Goal: Task Accomplishment & Management: Use online tool/utility

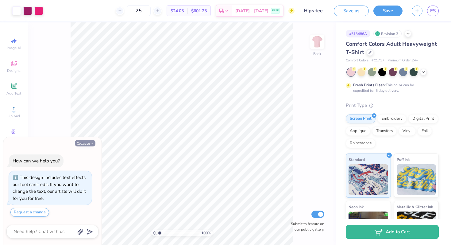
click at [88, 142] on button "Collapse" at bounding box center [85, 143] width 21 height 6
type textarea "x"
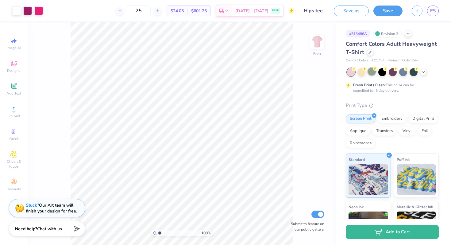
click at [370, 74] on div at bounding box center [372, 72] width 8 height 8
click at [351, 75] on div at bounding box center [351, 72] width 8 height 8
click at [373, 54] on div at bounding box center [370, 51] width 7 height 7
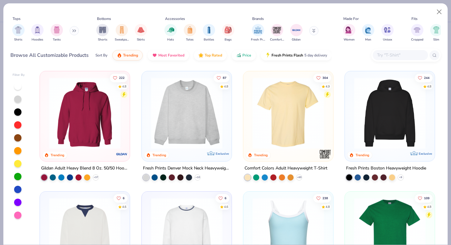
scroll to position [53, 0]
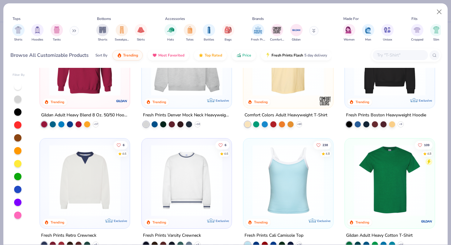
click at [366, 163] on img at bounding box center [390, 180] width 78 height 71
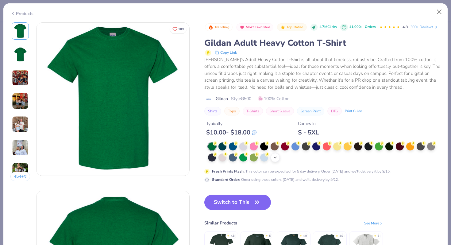
click at [276, 162] on div "+ 22" at bounding box center [275, 157] width 9 height 9
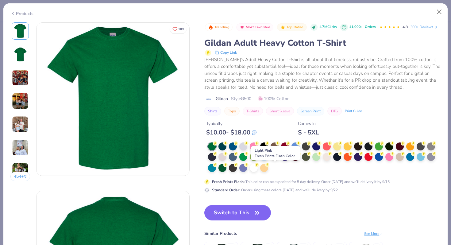
click at [275, 160] on div at bounding box center [275, 156] width 8 height 8
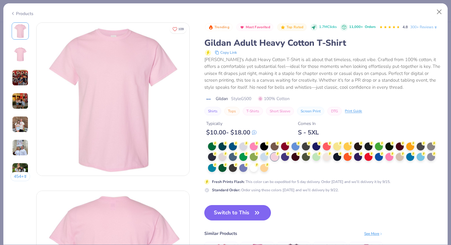
click at [243, 220] on button "Switch to This" at bounding box center [237, 212] width 67 height 15
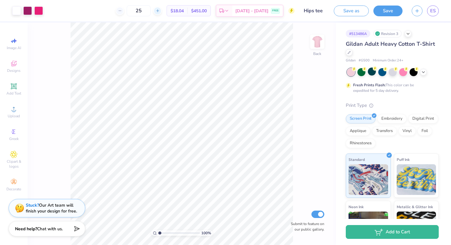
click at [158, 10] on line at bounding box center [158, 11] width 0 height 2
click at [160, 10] on icon at bounding box center [158, 11] width 4 height 4
click at [162, 10] on div "29" at bounding box center [139, 10] width 46 height 11
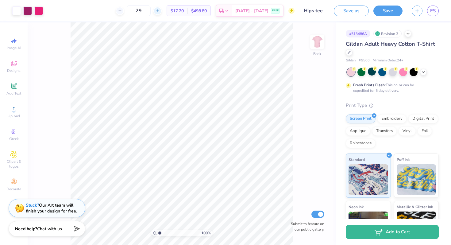
click at [160, 10] on icon at bounding box center [158, 11] width 4 height 4
click at [162, 10] on div "31" at bounding box center [139, 10] width 46 height 11
click at [151, 8] on input "31" at bounding box center [139, 10] width 24 height 11
type input "3"
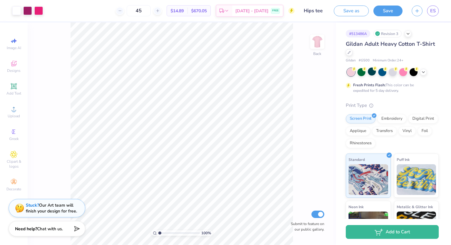
type input "45"
click at [114, 14] on div "45 $14.89 Per Item $670.05 Total Est. Delivery Sep 20 - 23 FREE" at bounding box center [171, 10] width 247 height 21
click at [372, 71] on div at bounding box center [372, 72] width 8 height 8
click at [382, 73] on div at bounding box center [382, 72] width 8 height 8
click at [393, 75] on div at bounding box center [393, 72] width 8 height 8
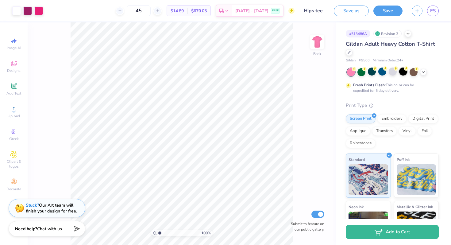
click at [403, 73] on div at bounding box center [403, 72] width 8 height 8
click at [413, 73] on div at bounding box center [414, 72] width 8 height 8
click at [424, 71] on icon at bounding box center [423, 71] width 5 height 5
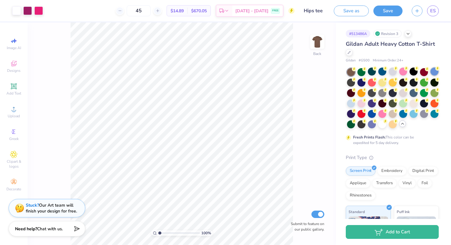
click at [430, 75] on div at bounding box center [434, 72] width 8 height 8
click at [376, 123] on div at bounding box center [372, 124] width 8 height 8
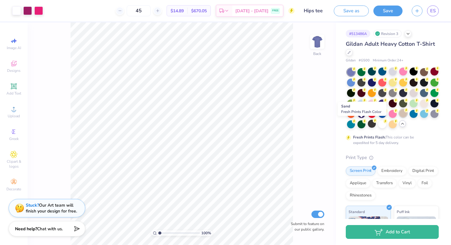
click at [399, 117] on div at bounding box center [403, 113] width 8 height 8
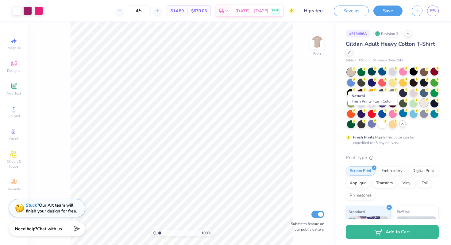
click at [420, 107] on div at bounding box center [424, 103] width 8 height 8
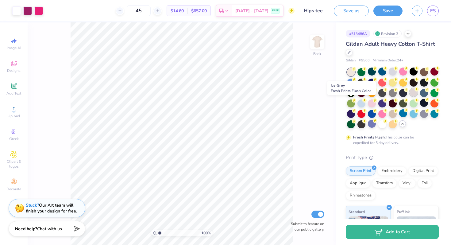
click at [410, 96] on div at bounding box center [414, 92] width 8 height 8
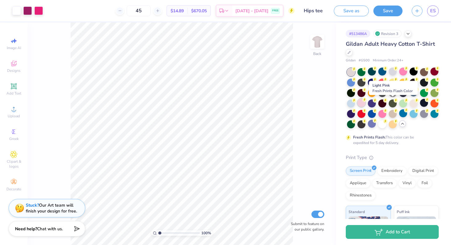
click at [365, 102] on div at bounding box center [361, 103] width 8 height 8
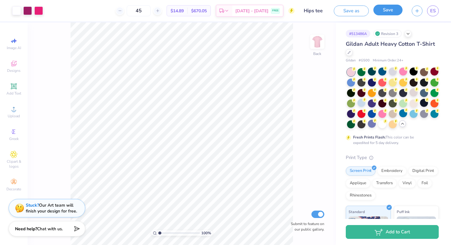
click at [388, 10] on button "Save" at bounding box center [387, 10] width 29 height 11
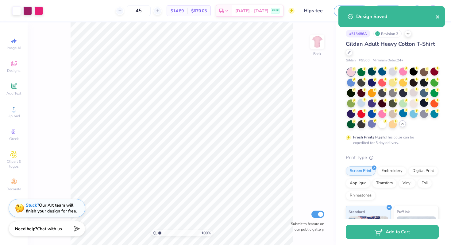
click at [438, 17] on icon "close" at bounding box center [438, 16] width 4 height 5
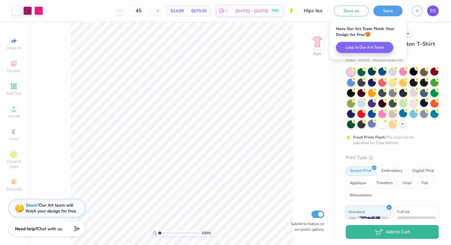
click at [434, 10] on span "ES" at bounding box center [433, 10] width 6 height 7
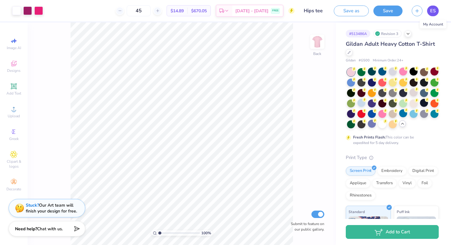
click at [430, 10] on span "ES" at bounding box center [433, 10] width 6 height 7
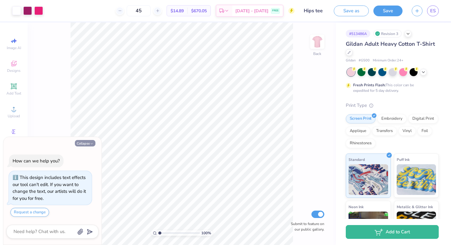
click at [88, 144] on button "Collapse" at bounding box center [85, 143] width 21 height 6
type textarea "x"
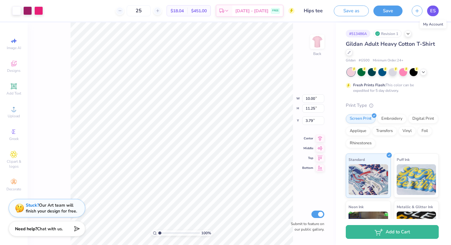
click at [436, 9] on link "ES" at bounding box center [433, 11] width 12 height 11
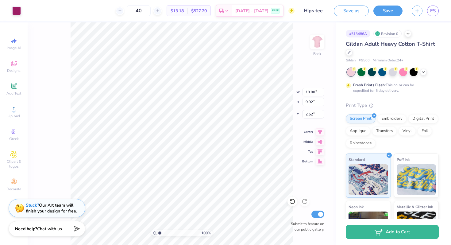
type input "3.00"
click at [407, 34] on icon at bounding box center [408, 33] width 5 height 5
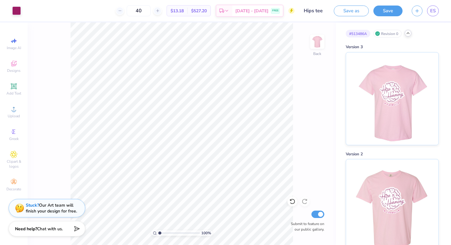
click at [408, 34] on icon at bounding box center [408, 33] width 5 height 5
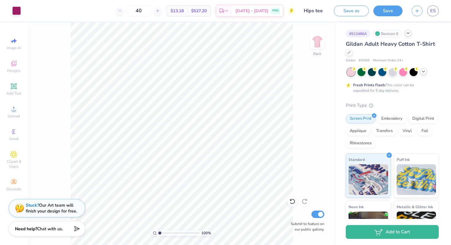
click at [422, 72] on icon at bounding box center [423, 71] width 5 height 5
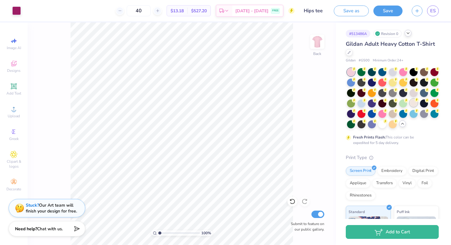
click at [410, 107] on div at bounding box center [414, 103] width 8 height 8
click at [31, 226] on strong "Need help?" at bounding box center [26, 228] width 22 height 6
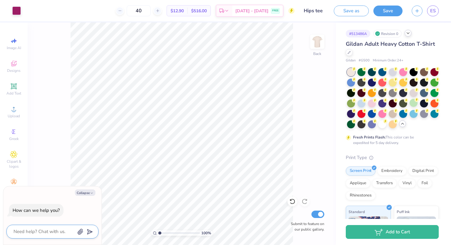
click at [32, 230] on textarea at bounding box center [44, 231] width 62 height 8
type textarea "c"
type textarea "x"
type textarea "ca"
type textarea "x"
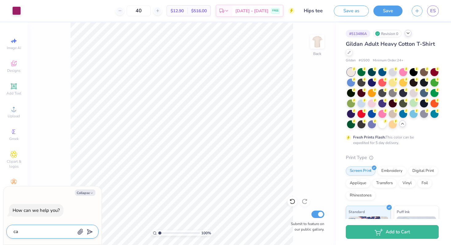
type textarea "can"
type textarea "x"
type textarea "can"
type textarea "x"
type textarea "can t"
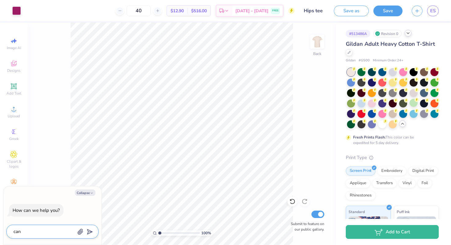
type textarea "x"
type textarea "can th"
type textarea "x"
type textarea "can the"
type textarea "x"
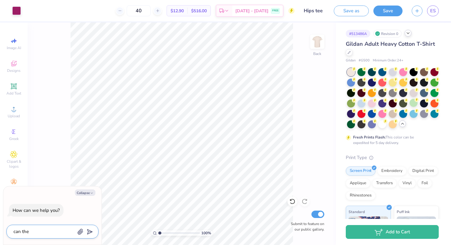
type textarea "can the"
type textarea "x"
type textarea "can the ""
type textarea "x"
type textarea "can the "a"
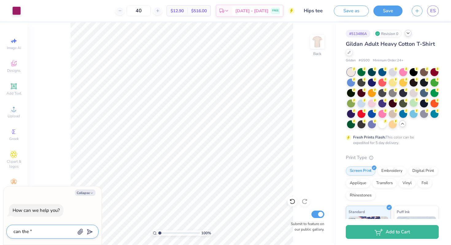
type textarea "x"
type textarea "can the "ac"
type textarea "x"
type textarea "can the "aca"
type textarea "x"
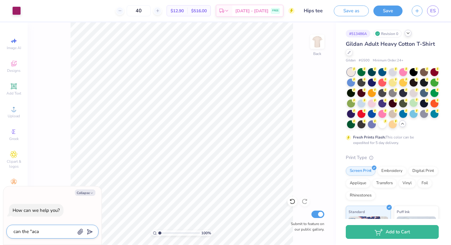
type textarea "can the "ac"
type textarea "x"
type textarea "can the "aca"
type textarea "x"
type textarea "can the "acap"
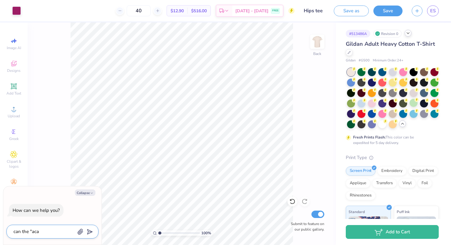
type textarea "x"
type textarea "can the "acapp"
type textarea "x"
type textarea "can the "acappe"
type textarea "x"
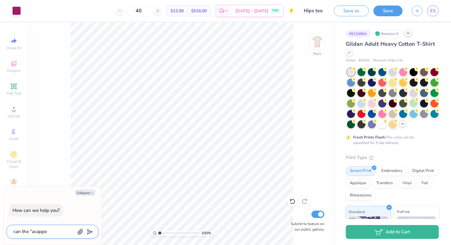
type textarea "can the "acappel"
type textarea "x"
type textarea "can the "acappell"
type textarea "x"
type textarea "can the "acappella"
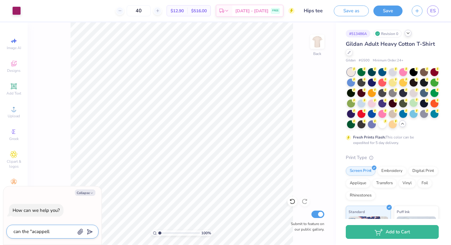
type textarea "x"
type textarea "can the "acappella""
type textarea "x"
type textarea "can the "acappella""
type textarea "x"
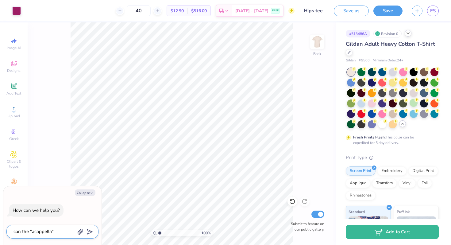
type textarea "can the "acappella" b"
type textarea "x"
type textarea "can the "acappella" be"
type textarea "x"
type textarea "can the "acappella" be"
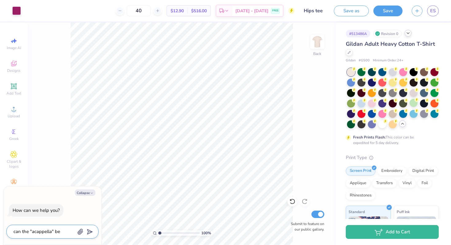
type textarea "x"
type textarea "can the "acappella" be c"
type textarea "x"
type textarea "can the "acappella" be ch"
type textarea "x"
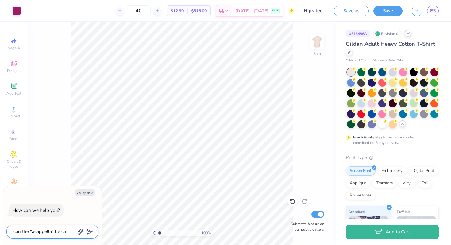
type textarea "can the "acappella" be cha"
type textarea "x"
type textarea "can the "acappella" be [PERSON_NAME]"
type textarea "x"
type textarea "can the "acappella" be [PERSON_NAME]"
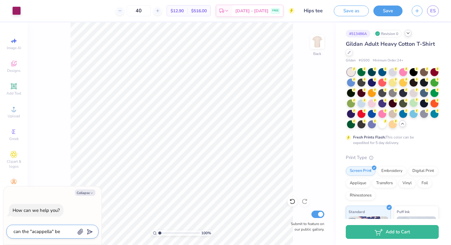
type textarea "x"
type textarea "can the "acappella" be change"
type textarea "x"
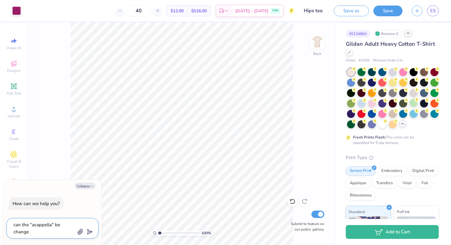
type textarea "can the "acappella" be changed"
type textarea "x"
type textarea "can the "acappella" be changed"
type textarea "x"
type textarea "can the "acappella" be changed t"
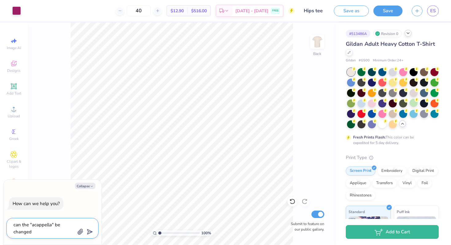
type textarea "x"
type textarea "can the "acappella" be changed to"
type textarea "x"
type textarea "can the "acappella" be changed to"
type textarea "x"
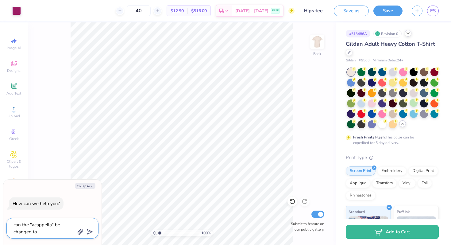
type textarea "can the "acappella" be changed to t"
type textarea "x"
type textarea "can the "acappella" be changed to th"
type textarea "x"
type textarea "can the "acappella" be changed to the"
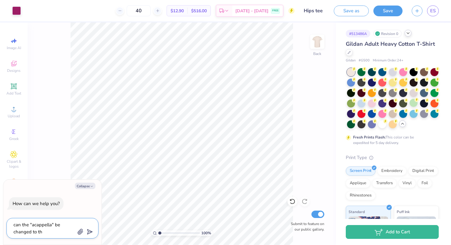
type textarea "x"
type textarea "can the "acappella" be changed to the"
type textarea "x"
type textarea "can the "acappella" be changed to the c"
type textarea "x"
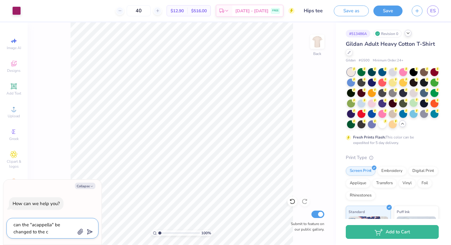
type textarea "can the "acappella" be changed to the co"
type textarea "x"
type textarea "can the "acappella" be changed to the col"
type textarea "x"
type textarea "can the "acappella" be changed to the colo"
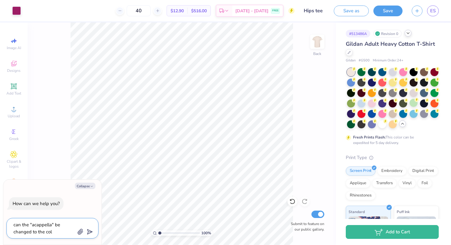
type textarea "x"
type textarea "can the "acappella" be changed to the color"
type textarea "x"
type textarea "can the "acappella" be changed to the color"
type textarea "x"
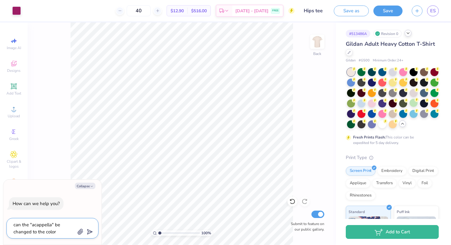
type textarea "can the "acappella" be changed to the color 2"
type textarea "x"
type textarea "can the "acappella" be changed to the color 21"
type textarea "x"
type textarea "can the "acappella" be changed to the color 213"
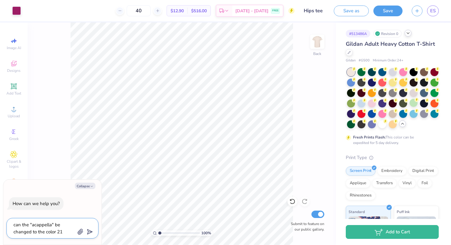
type textarea "x"
type textarea "can the "acappella" be changed to the color 213C"
type textarea "x"
type textarea "can the "acappella" be changed to the color 213C"
type textarea "x"
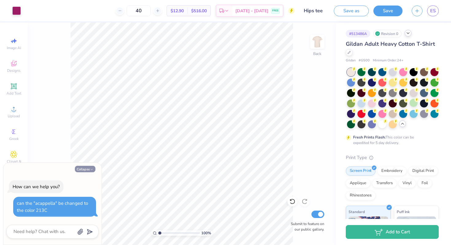
click at [83, 168] on button "Collapse" at bounding box center [85, 169] width 21 height 6
type textarea "x"
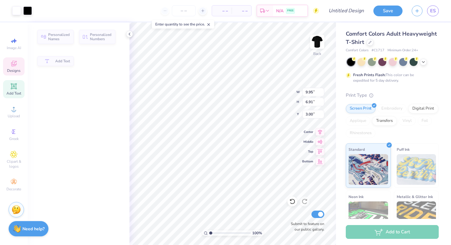
type input "9.95"
type input "6.91"
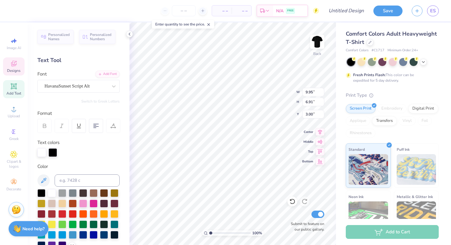
scroll to position [5, 1]
type textarea "P"
type textarea "Orchesis"
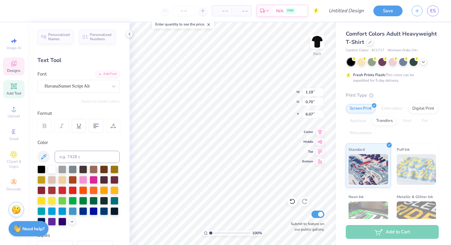
scroll to position [5, 1]
type input "0.81"
type input "1.11"
type input "5.74"
click at [291, 203] on icon at bounding box center [292, 202] width 5 height 6
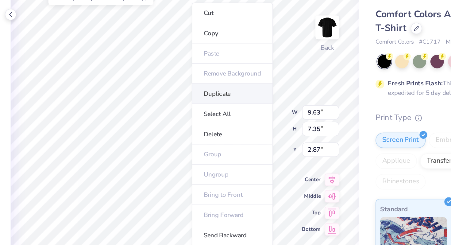
click at [246, 84] on li "Duplicate" at bounding box center [261, 81] width 48 height 12
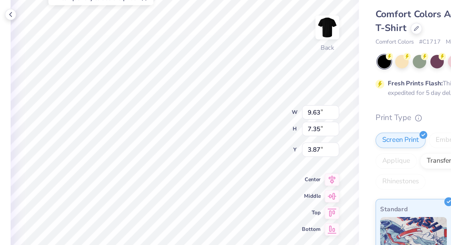
type input "3.87"
type textarea "Dance"
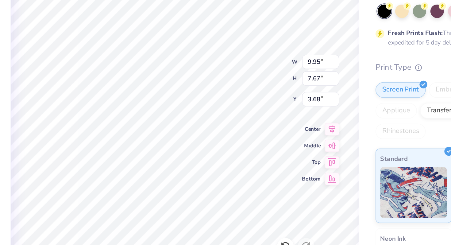
type input "11.51"
type input "4.49"
type input "3.46"
type input "10.22"
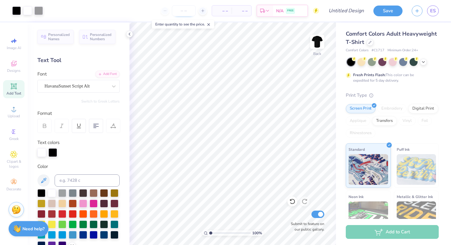
click at [188, 8] on input "number" at bounding box center [184, 10] width 24 height 11
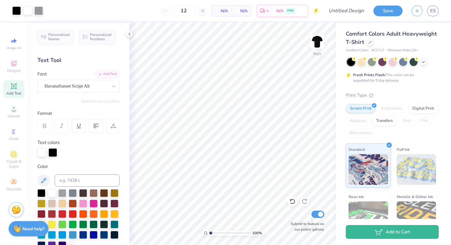
click at [178, 36] on body "Art colors 12 N/A Per Item N/A Total Est. Delivery N/A FREE Design Title Save E…" at bounding box center [225, 122] width 451 height 245
click at [175, 12] on input "12" at bounding box center [163, 10] width 24 height 11
type input "1"
type input "3"
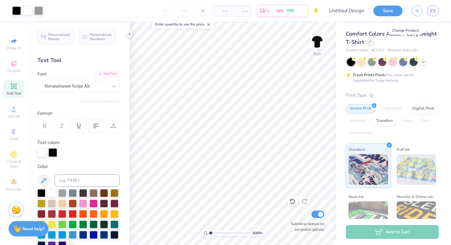
click at [372, 42] on icon at bounding box center [369, 41] width 3 height 3
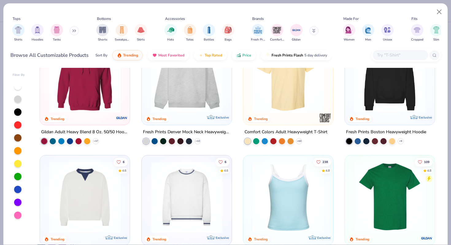
scroll to position [37, 0]
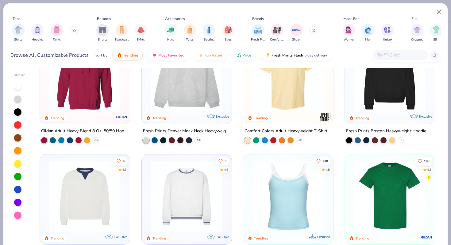
click at [368, 179] on img at bounding box center [390, 195] width 78 height 71
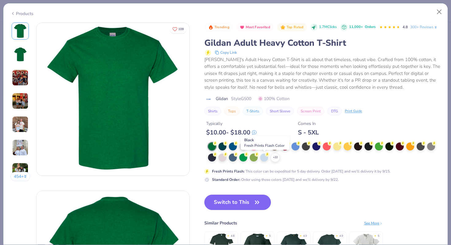
click at [266, 150] on div at bounding box center [264, 146] width 8 height 8
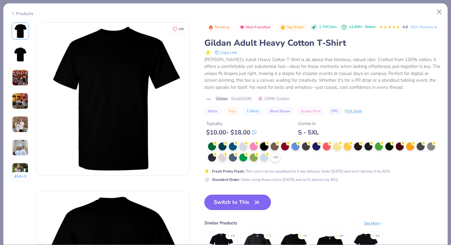
click at [242, 210] on button "Switch to This" at bounding box center [237, 202] width 67 height 15
click at [260, 206] on icon "button" at bounding box center [257, 202] width 9 height 9
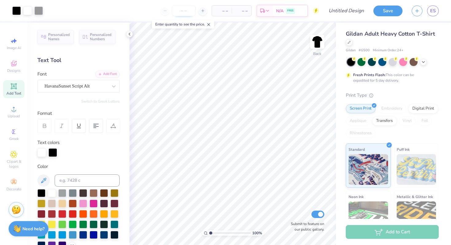
click at [190, 12] on input "number" at bounding box center [184, 10] width 24 height 11
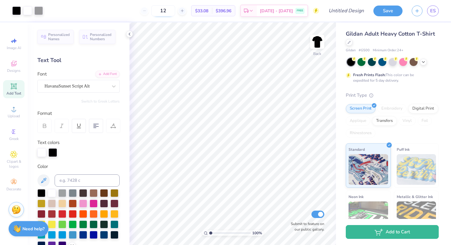
type input "1"
type input "30"
click at [354, 9] on input "Design Title" at bounding box center [354, 11] width 30 height 12
type input "Orchesis Shirt 1"
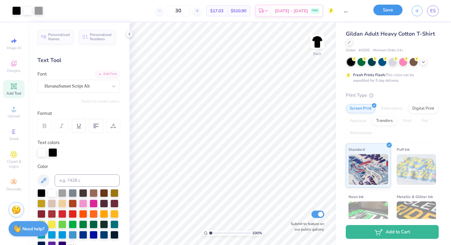
scroll to position [0, 0]
click at [385, 11] on button "Save" at bounding box center [387, 10] width 29 height 11
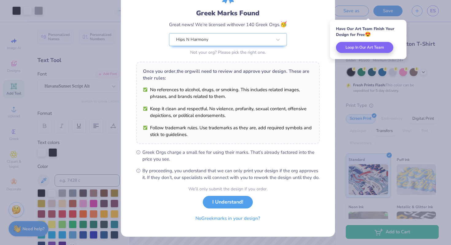
scroll to position [42, 0]
click at [230, 203] on button "I Understand!" at bounding box center [228, 200] width 50 height 13
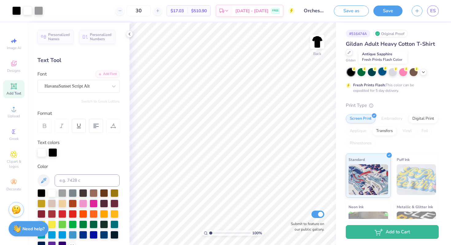
click at [381, 73] on div at bounding box center [382, 72] width 8 height 8
click at [421, 72] on icon at bounding box center [423, 71] width 5 height 5
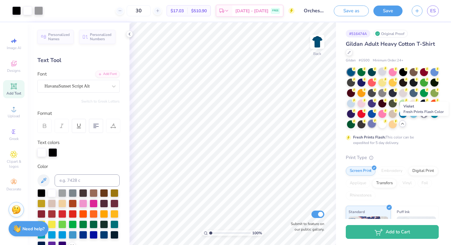
click at [376, 124] on div at bounding box center [372, 124] width 8 height 8
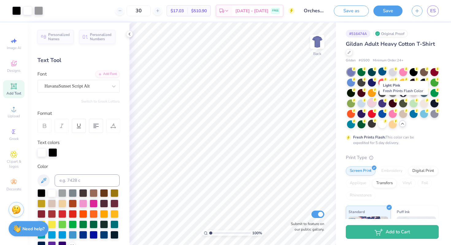
click at [376, 103] on div at bounding box center [372, 103] width 8 height 8
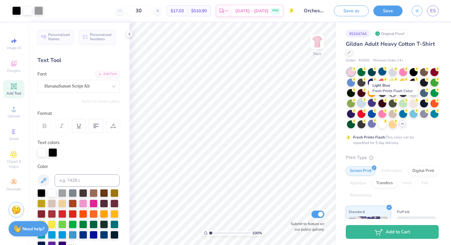
click at [365, 104] on div at bounding box center [361, 103] width 8 height 8
click at [376, 114] on div at bounding box center [372, 113] width 8 height 8
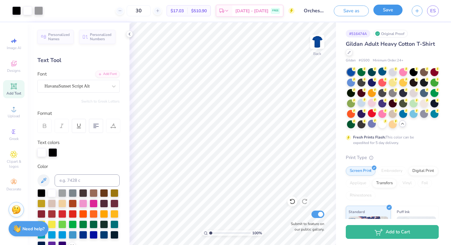
click at [386, 12] on button "Save" at bounding box center [387, 10] width 29 height 11
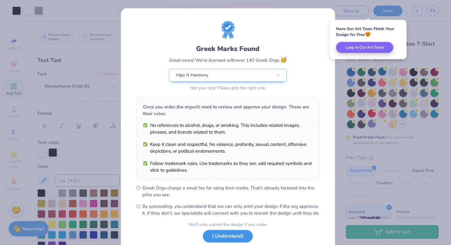
click at [235, 242] on button "I Understand!" at bounding box center [228, 236] width 50 height 13
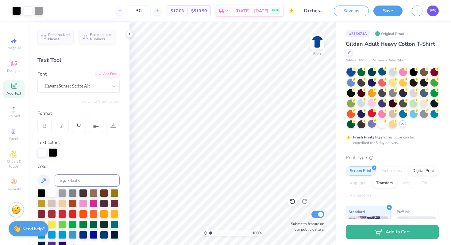
click at [429, 10] on link "ES" at bounding box center [433, 11] width 12 height 11
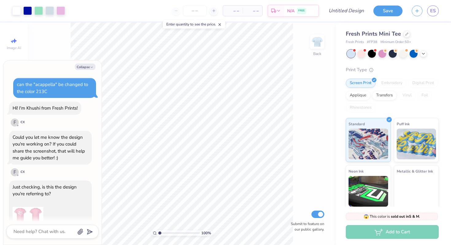
scroll to position [132, 0]
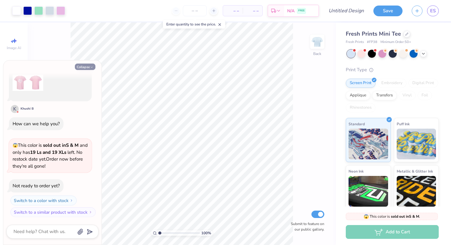
click at [86, 68] on button "Collapse" at bounding box center [85, 67] width 21 height 6
type textarea "x"
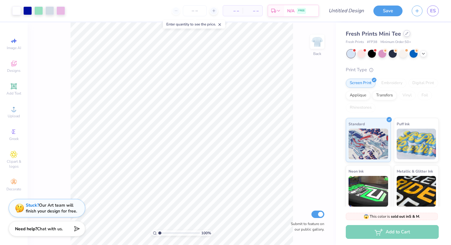
click at [404, 36] on div at bounding box center [406, 33] width 7 height 7
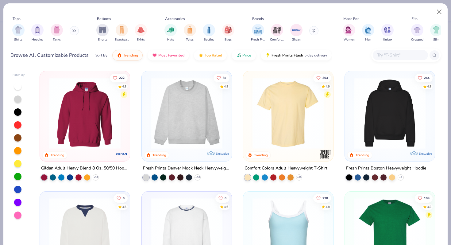
click at [383, 55] on input "text" at bounding box center [399, 55] width 47 height 7
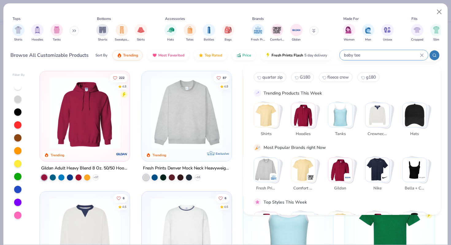
type input "baby tee"
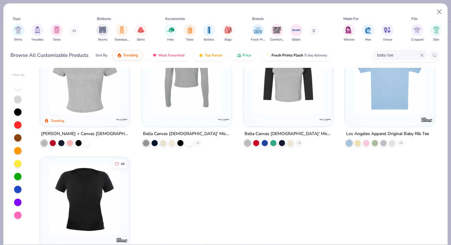
scroll to position [32, 0]
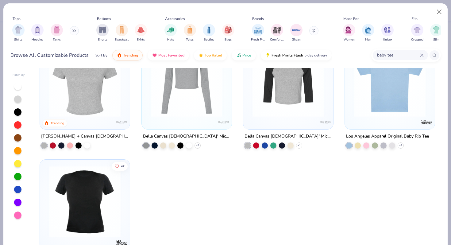
click at [420, 56] on icon at bounding box center [422, 55] width 4 height 4
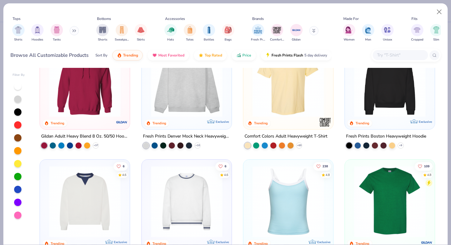
scroll to position [0, 0]
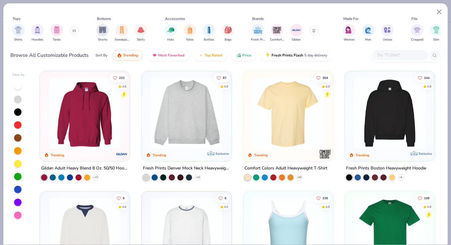
click at [75, 30] on icon at bounding box center [74, 30] width 4 height 3
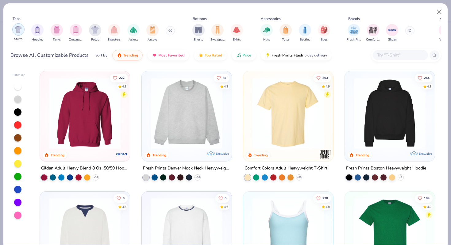
click at [18, 31] on img "filter for Shirts" at bounding box center [18, 29] width 7 height 7
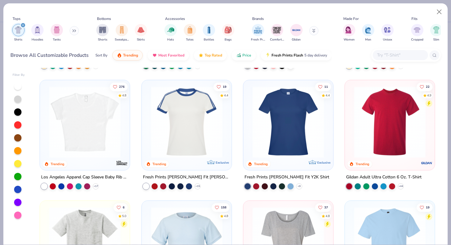
scroll to position [111, 0]
click at [239, 58] on button "Price" at bounding box center [244, 53] width 24 height 10
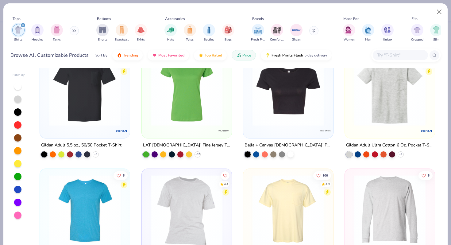
scroll to position [1566, 0]
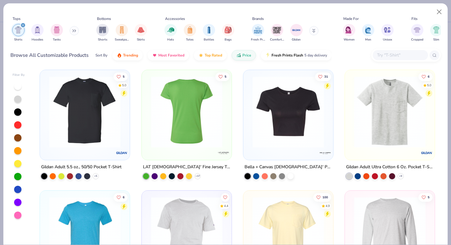
click at [290, 145] on img at bounding box center [288, 111] width 78 height 71
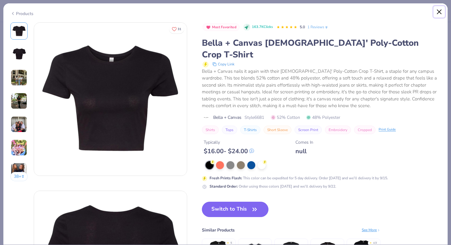
click at [441, 9] on button "Close" at bounding box center [440, 12] width 12 height 12
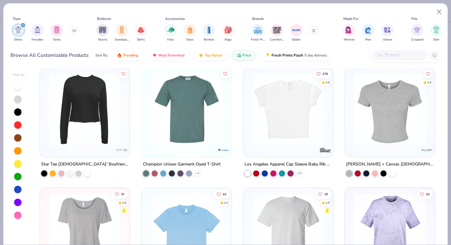
scroll to position [3736, 0]
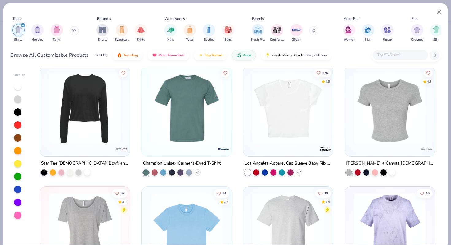
click at [313, 138] on img at bounding box center [288, 107] width 78 height 71
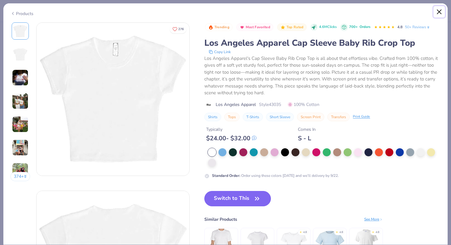
click at [438, 13] on button "Close" at bounding box center [440, 12] width 12 height 12
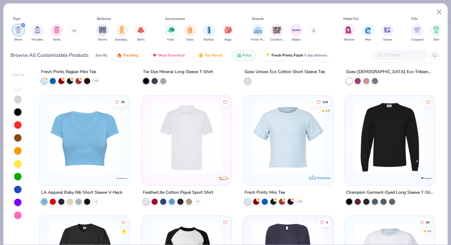
scroll to position [4069, 0]
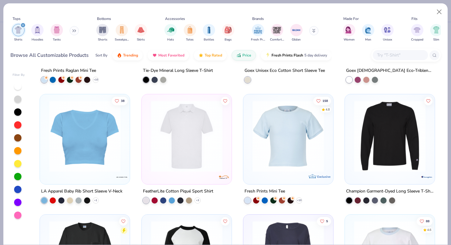
click at [298, 167] on img at bounding box center [288, 135] width 78 height 71
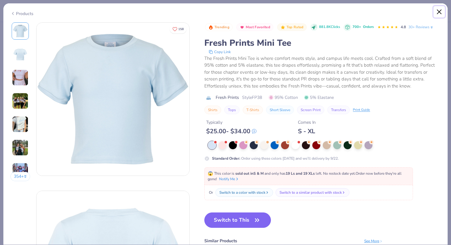
click at [439, 9] on button "Close" at bounding box center [440, 12] width 12 height 12
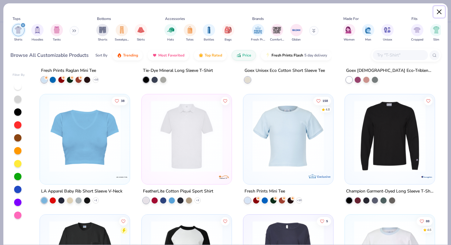
click at [437, 12] on button "Close" at bounding box center [440, 12] width 12 height 12
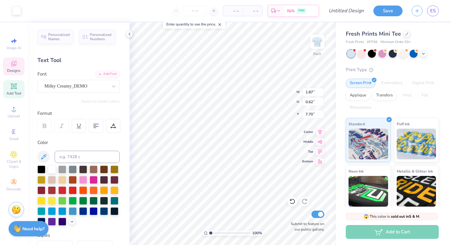
scroll to position [5, 1]
type input "5.58"
type input "1.08"
type input "6.61"
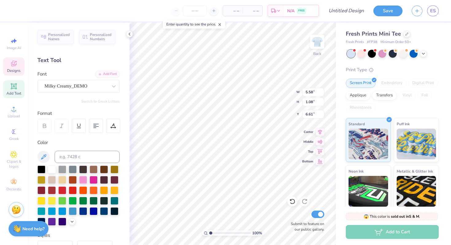
type textarea "Spring 2026"
type textarea "D"
type textarea "Orchesis Dance"
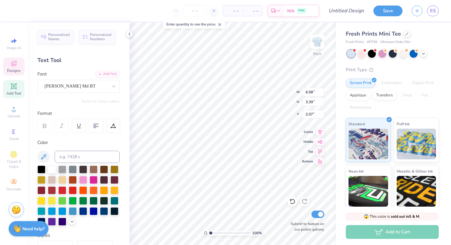
scroll to position [5, 1]
type textarea "O"
type textarea "ORCHESIS DANCE"
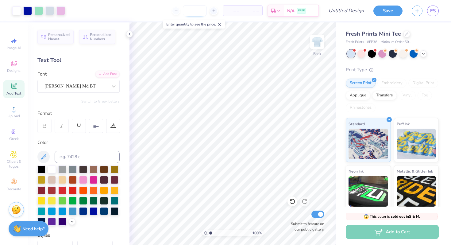
click at [196, 9] on input "number" at bounding box center [195, 10] width 24 height 11
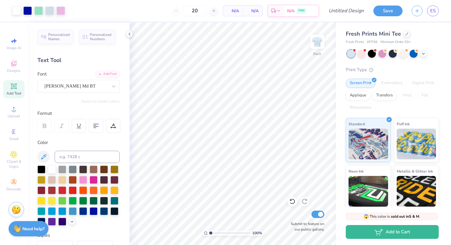
type input "50"
click at [176, 33] on body "Art colors 50 N/A Per Item N/A Total Est. Delivery N/A FREE Design Title Save E…" at bounding box center [225, 122] width 451 height 245
click at [403, 33] on div at bounding box center [406, 33] width 7 height 7
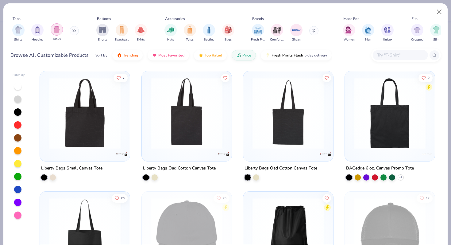
click at [58, 33] on img "filter for Tanks" at bounding box center [56, 29] width 7 height 7
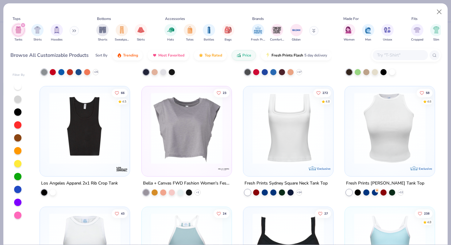
scroll to position [597, 0]
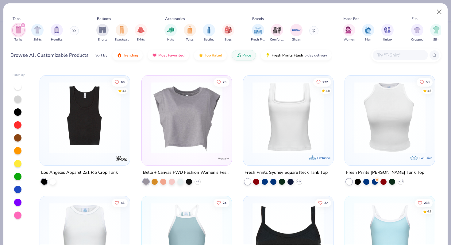
click at [46, 125] on img at bounding box center [7, 117] width 78 height 71
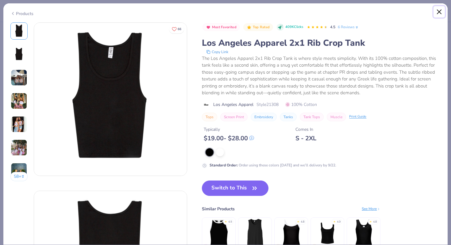
click at [436, 11] on button "Close" at bounding box center [440, 12] width 12 height 12
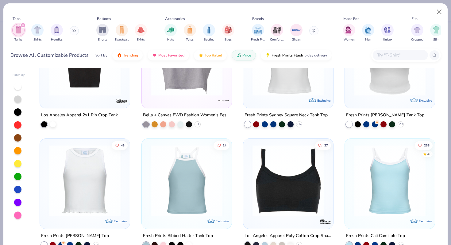
scroll to position [655, 0]
click at [380, 87] on img at bounding box center [390, 59] width 78 height 71
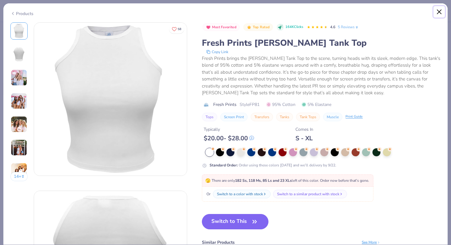
click at [440, 10] on button "Close" at bounding box center [440, 12] width 12 height 12
